Goal: Navigation & Orientation: Find specific page/section

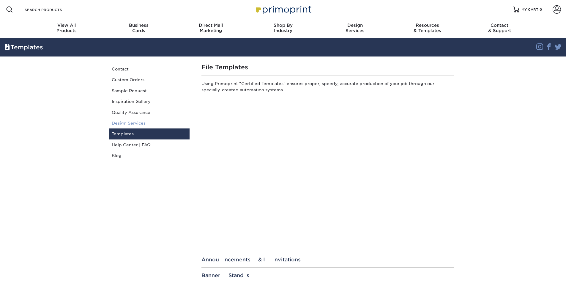
click at [139, 123] on link "Design Services" at bounding box center [149, 123] width 80 height 11
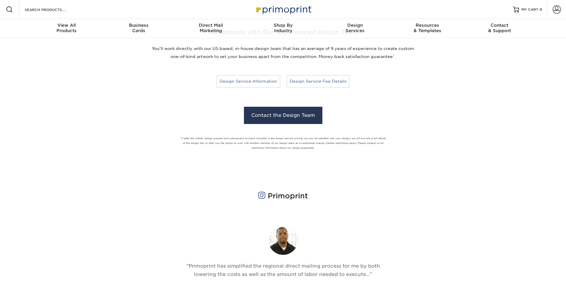
scroll to position [416, 0]
